Goal: Information Seeking & Learning: Learn about a topic

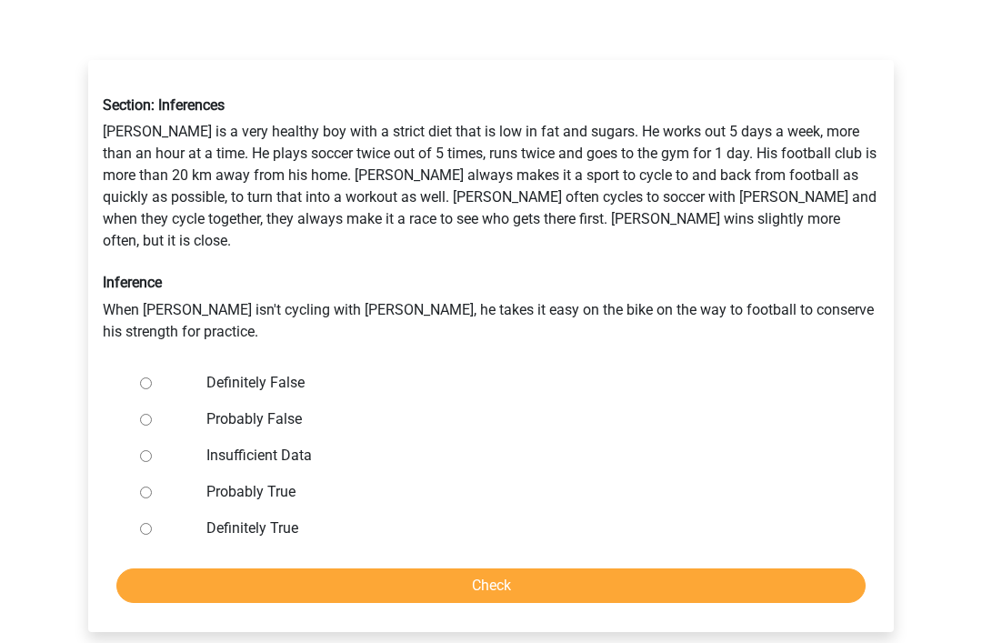
scroll to position [329, 0]
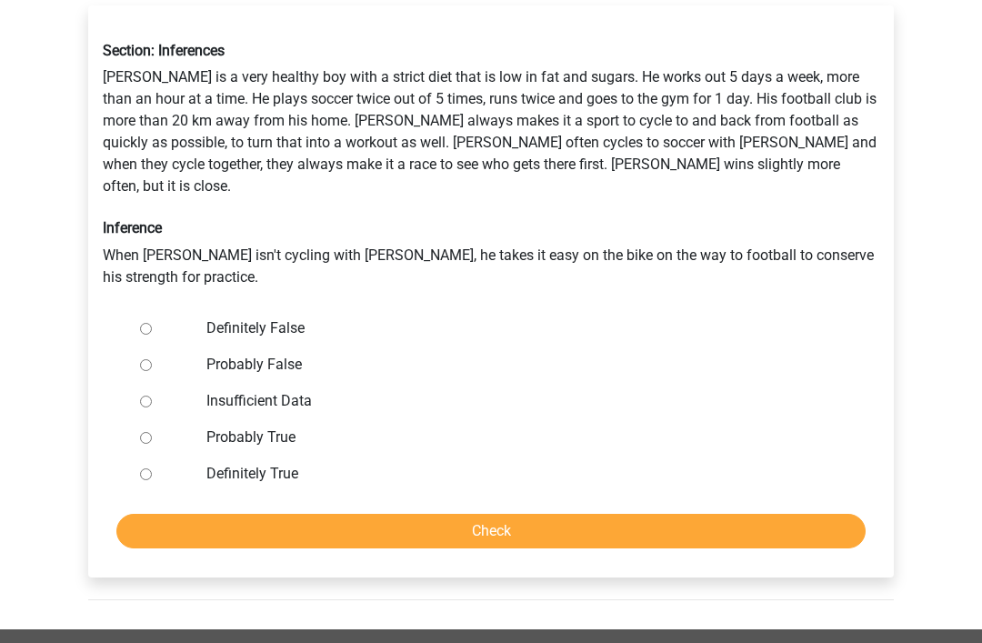
click at [163, 346] on div at bounding box center [163, 364] width 60 height 36
click at [151, 346] on div at bounding box center [163, 364] width 60 height 36
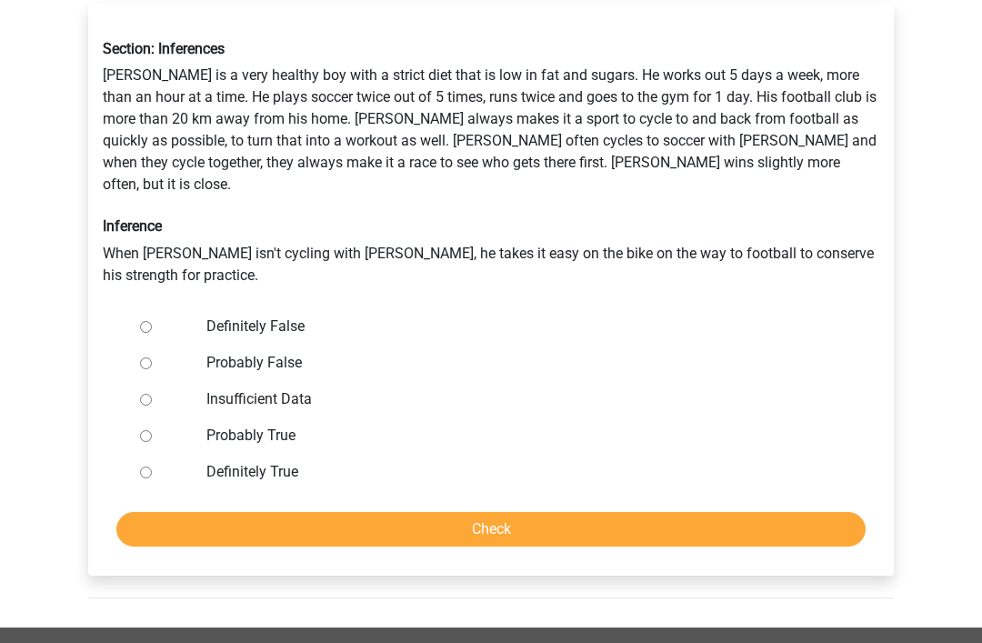
click at [152, 321] on input "Definitely False" at bounding box center [146, 327] width 12 height 12
radio input "true"
click at [521, 352] on label "Probably False" at bounding box center [520, 363] width 629 height 22
click at [152, 357] on input "Probably False" at bounding box center [146, 363] width 12 height 12
radio input "true"
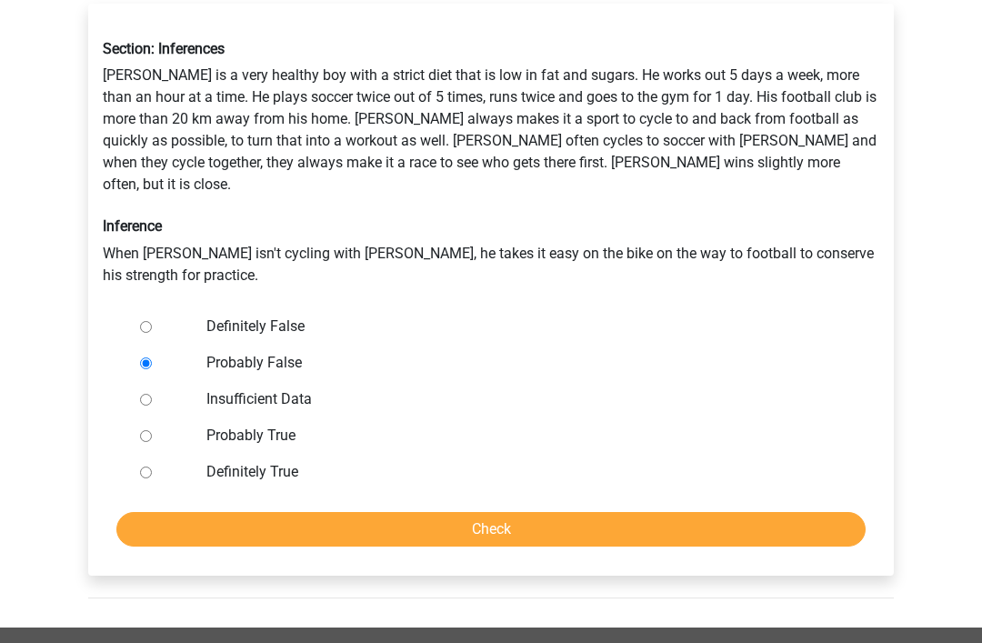
click at [471, 512] on input "Check" at bounding box center [490, 529] width 749 height 35
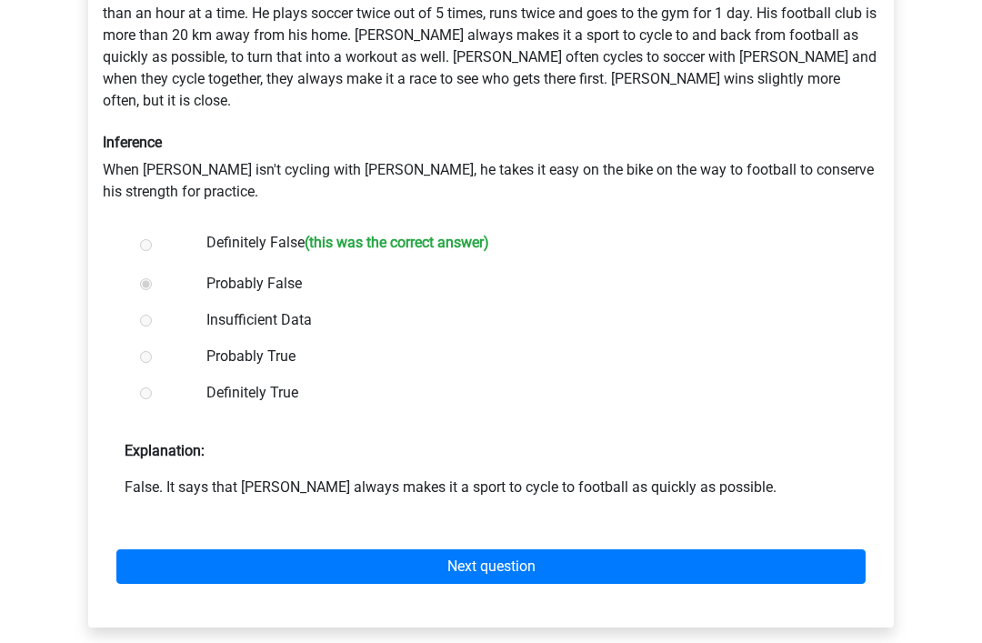
scroll to position [416, 0]
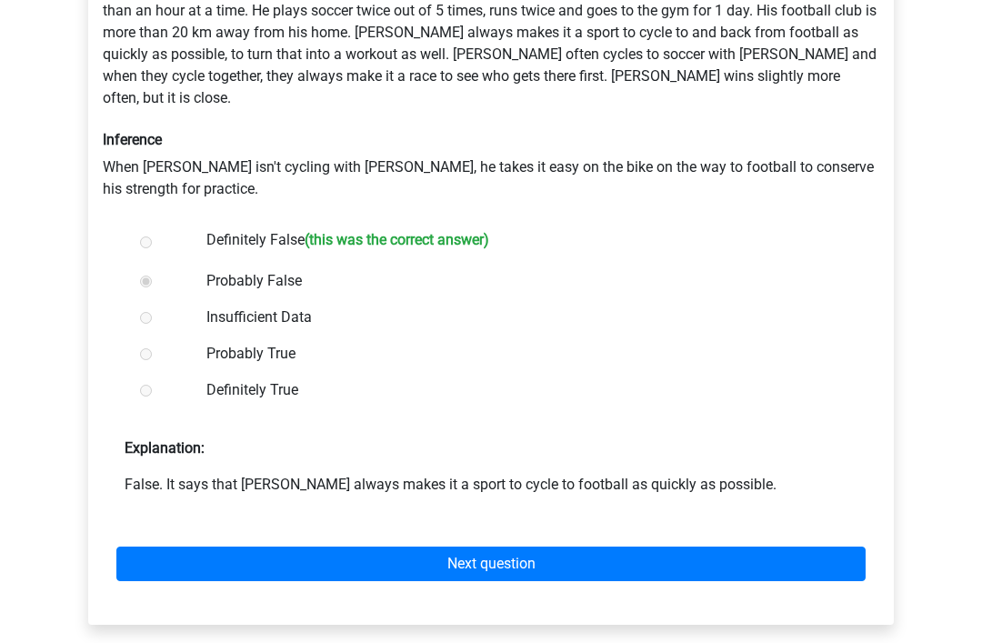
click at [712, 547] on link "Next question" at bounding box center [490, 564] width 749 height 35
